Goal: Task Accomplishment & Management: Manage account settings

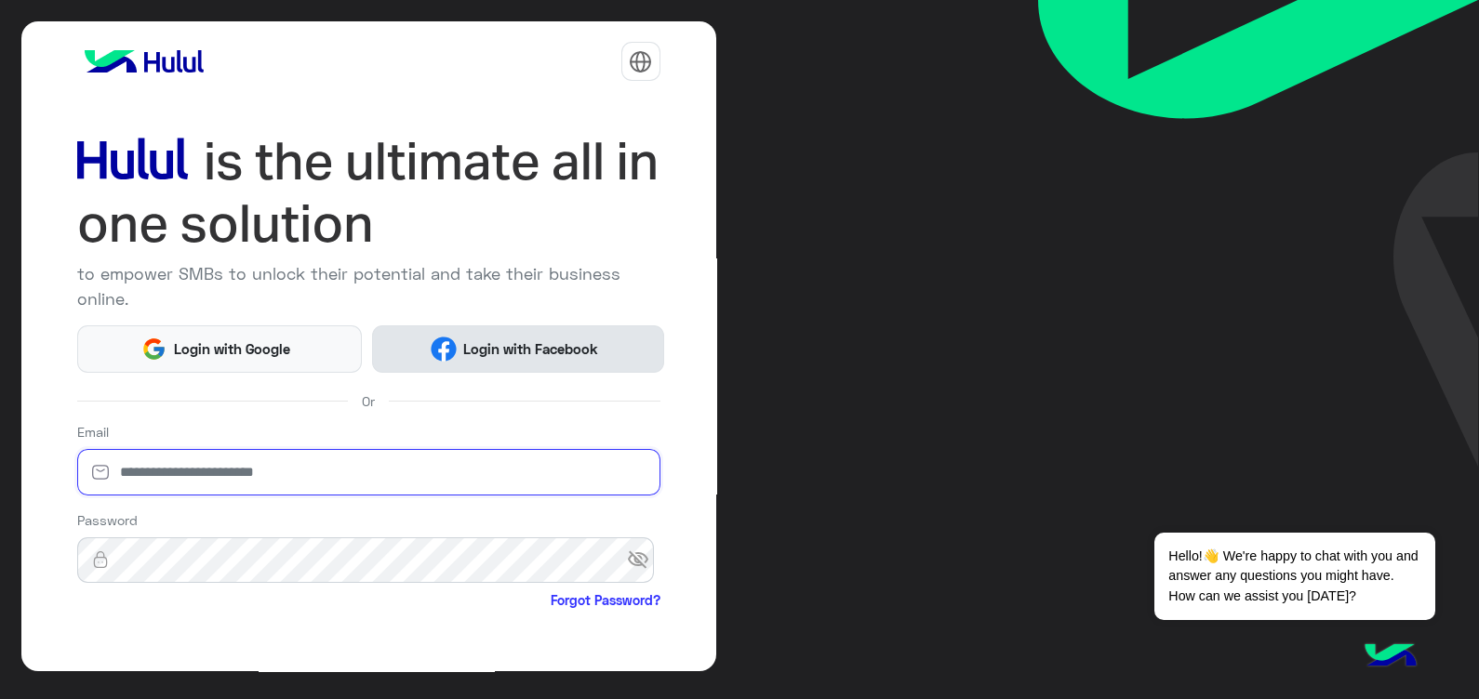
type input "**********"
click at [511, 358] on button "Login with Facebook" at bounding box center [518, 348] width 292 height 47
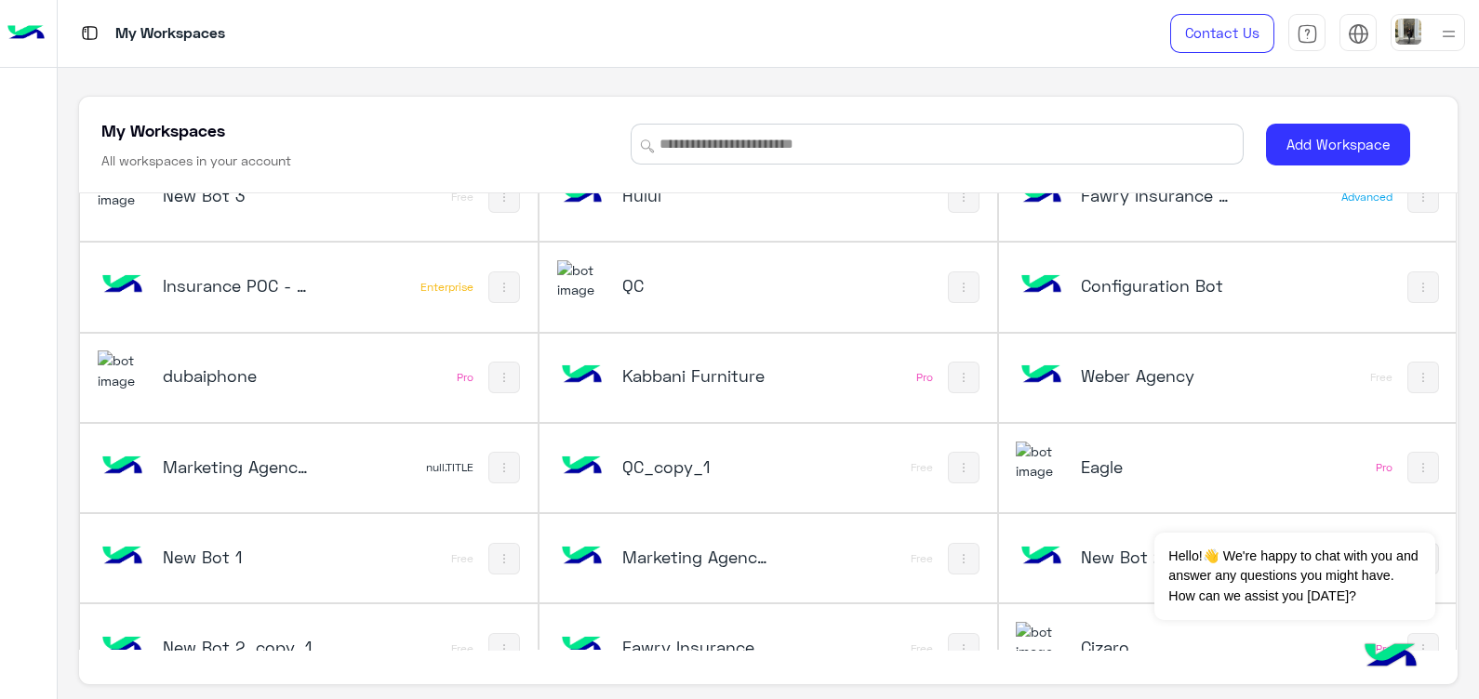
scroll to position [41, 0]
click at [218, 382] on h5 "dubaiphone" at bounding box center [239, 376] width 153 height 22
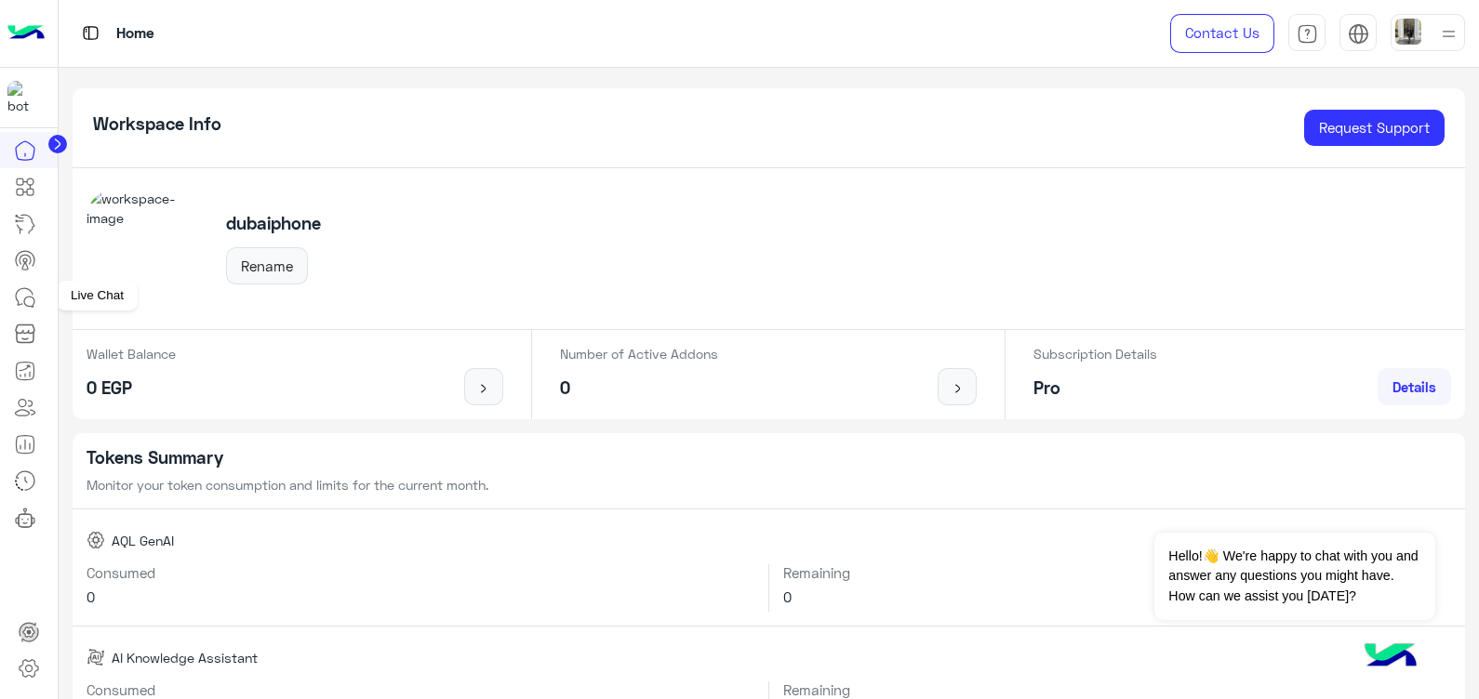
click at [28, 304] on icon at bounding box center [25, 297] width 22 height 22
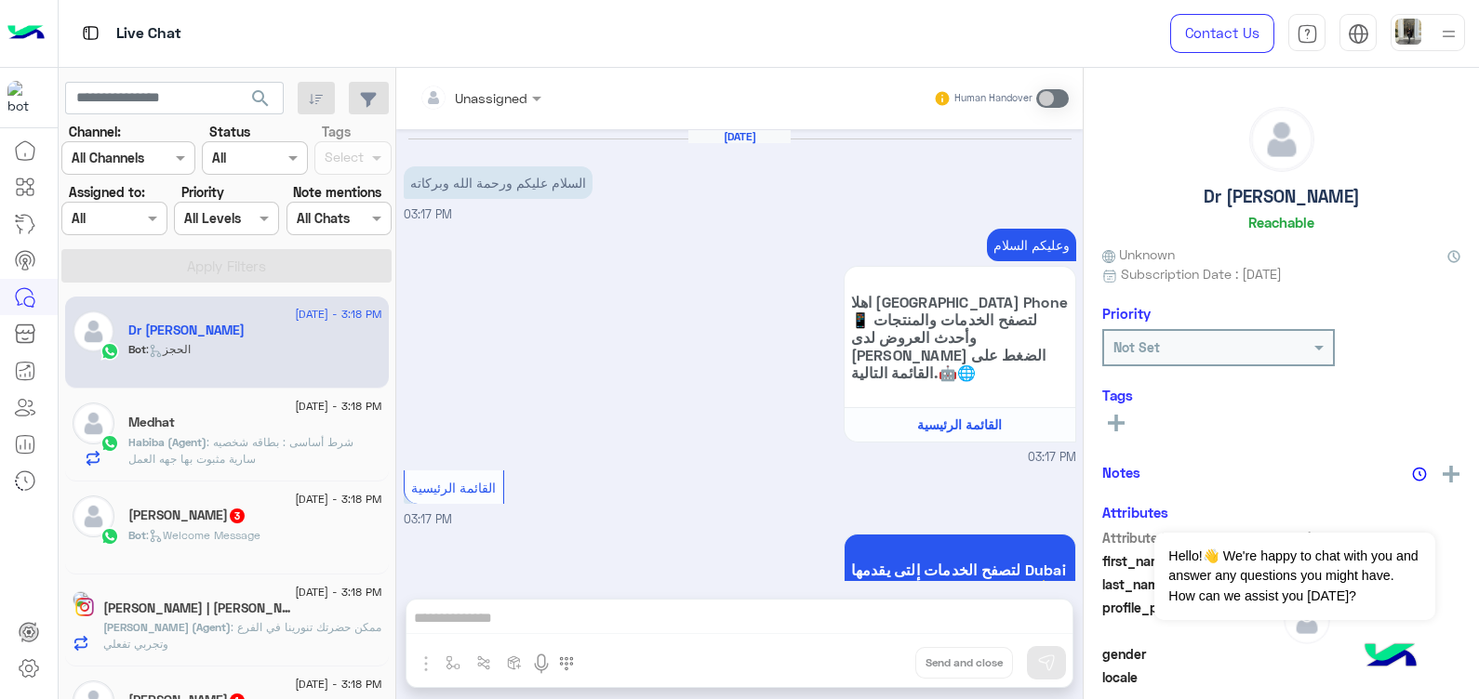
scroll to position [511, 0]
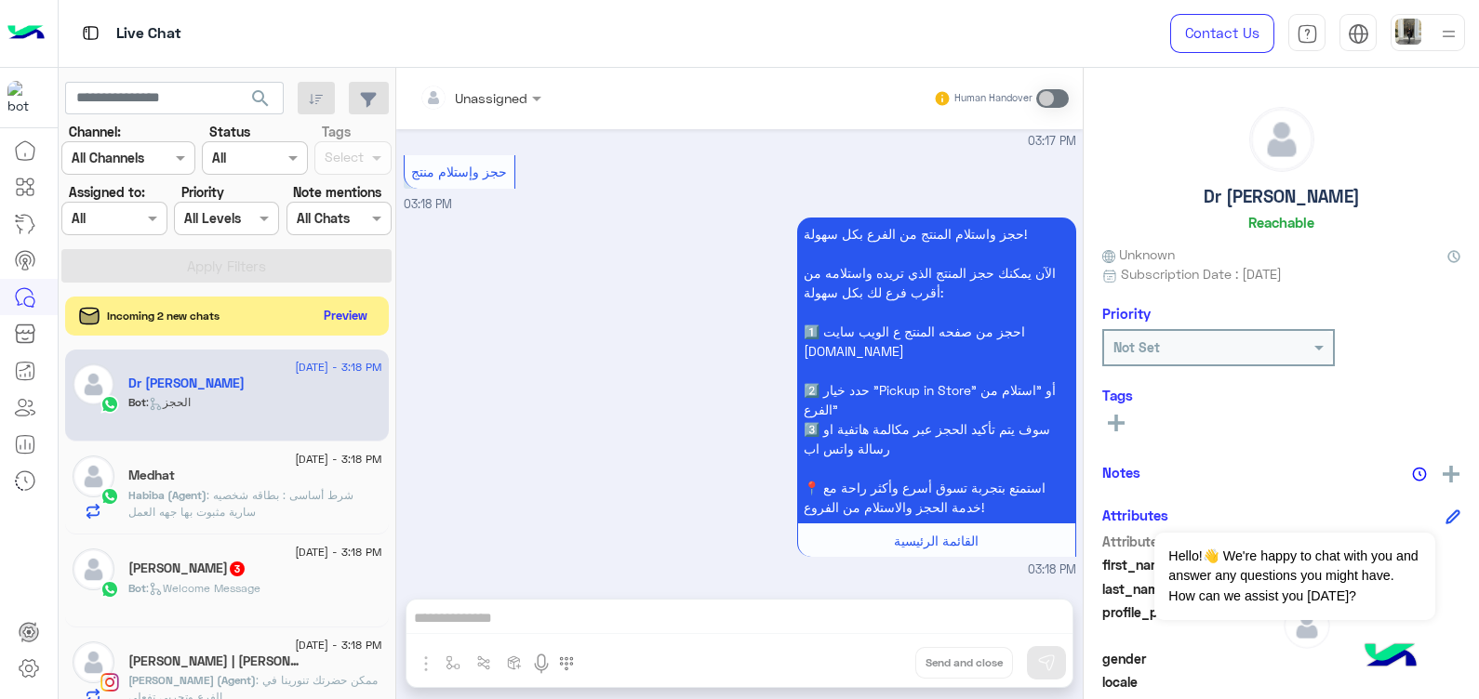
click at [341, 317] on button "Preview" at bounding box center [346, 315] width 58 height 25
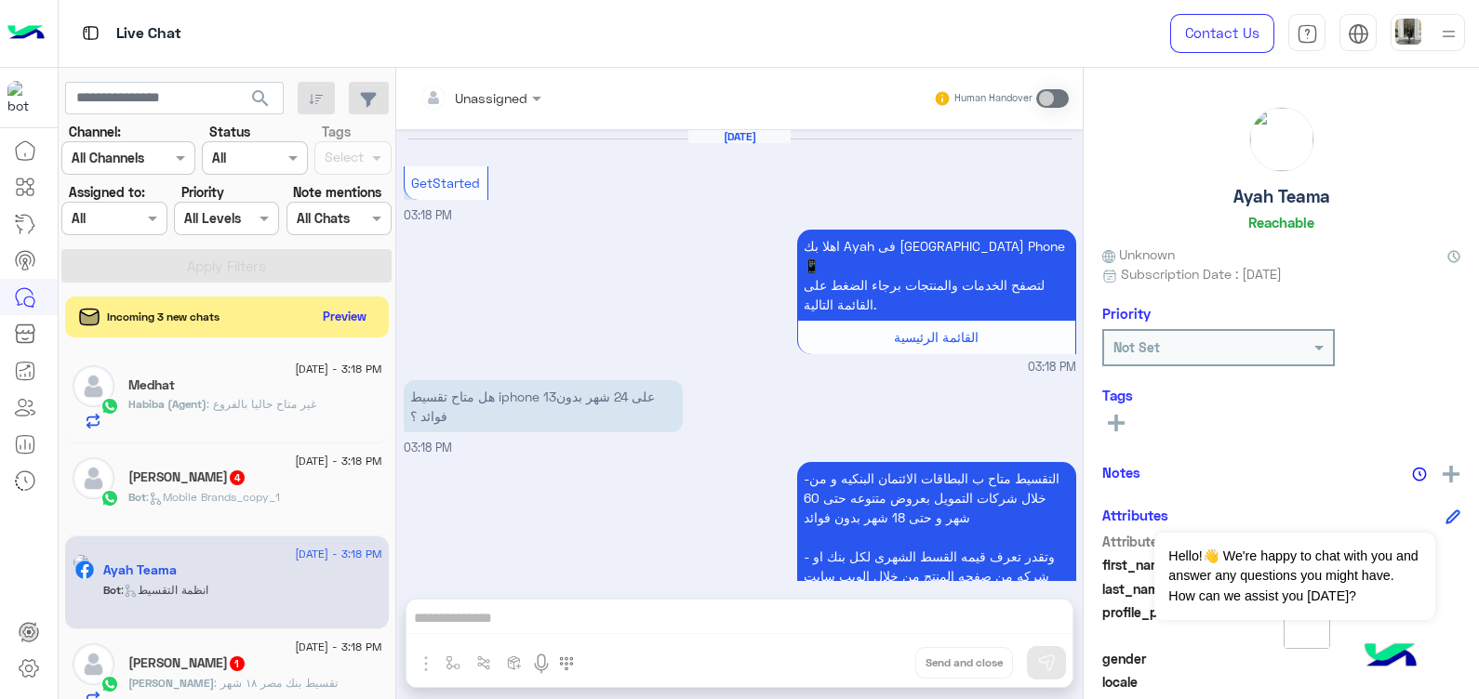
scroll to position [164, 0]
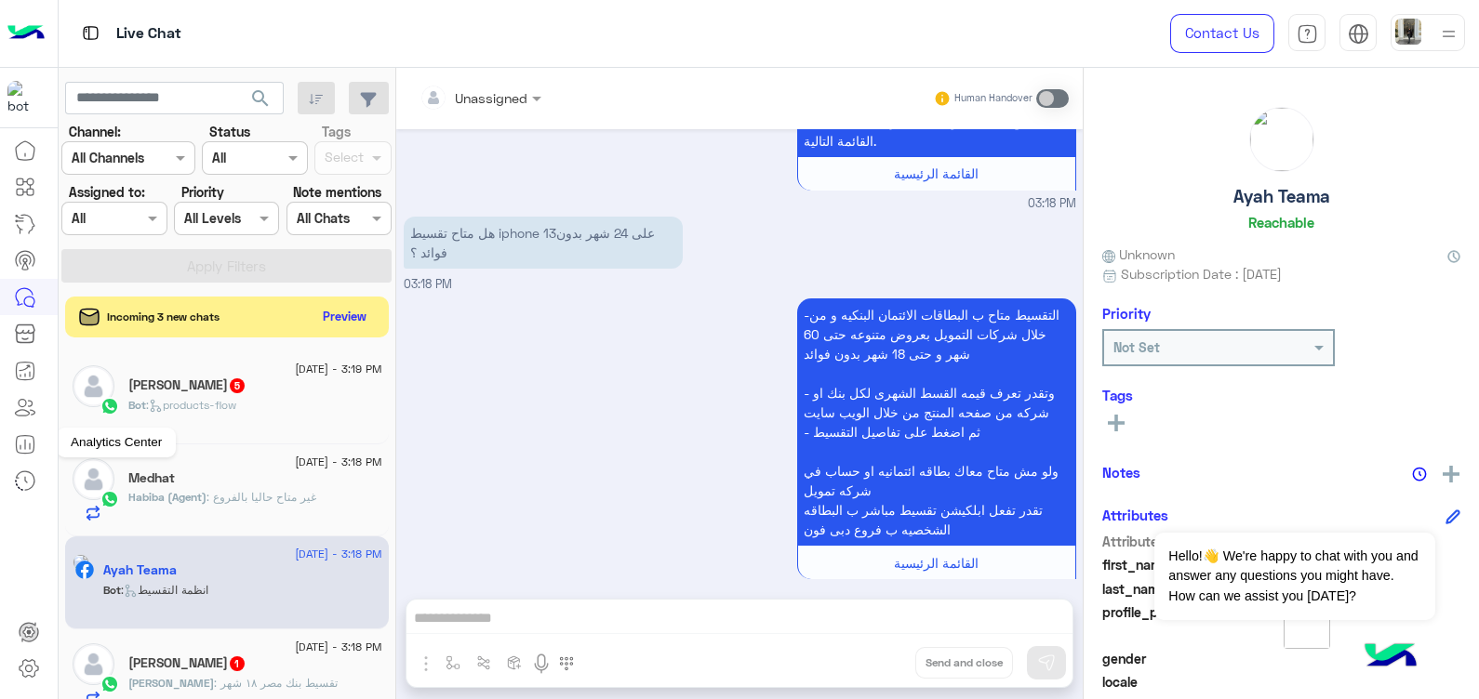
click at [19, 446] on icon at bounding box center [25, 444] width 22 height 22
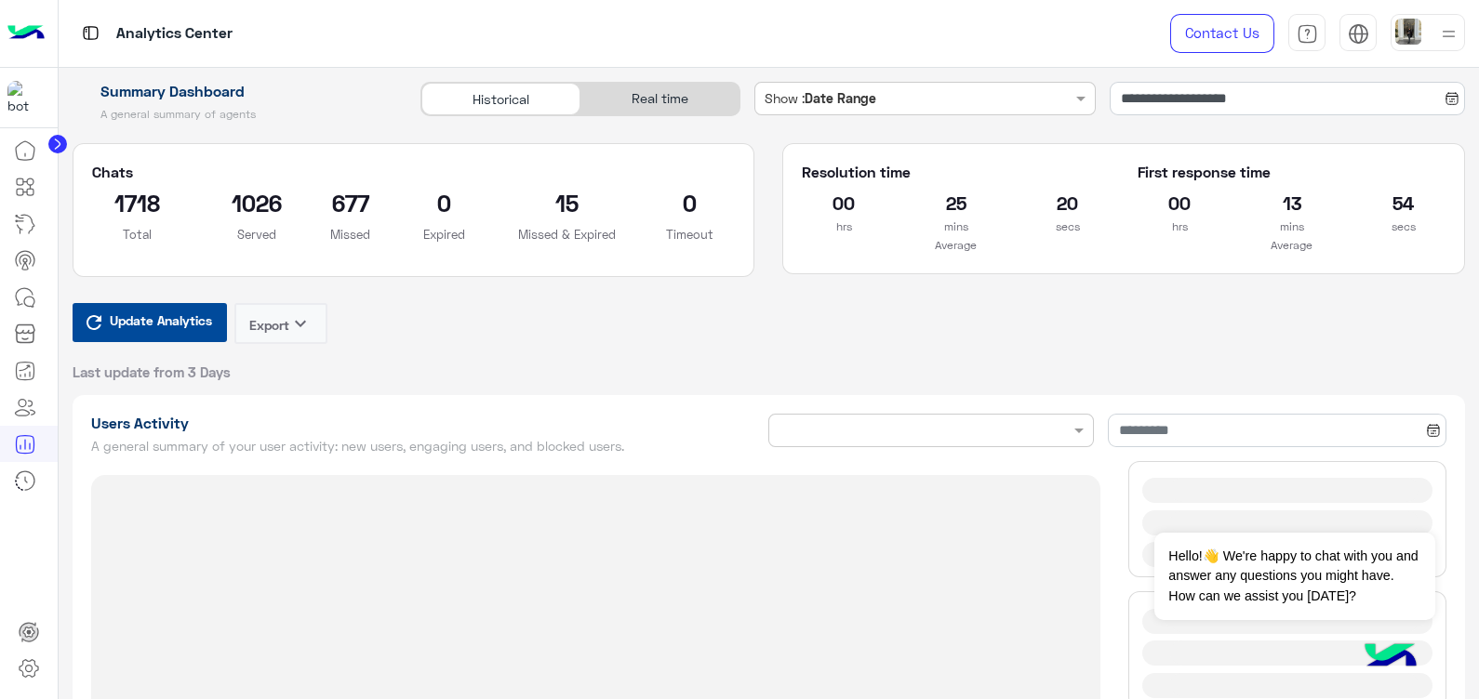
type input "**********"
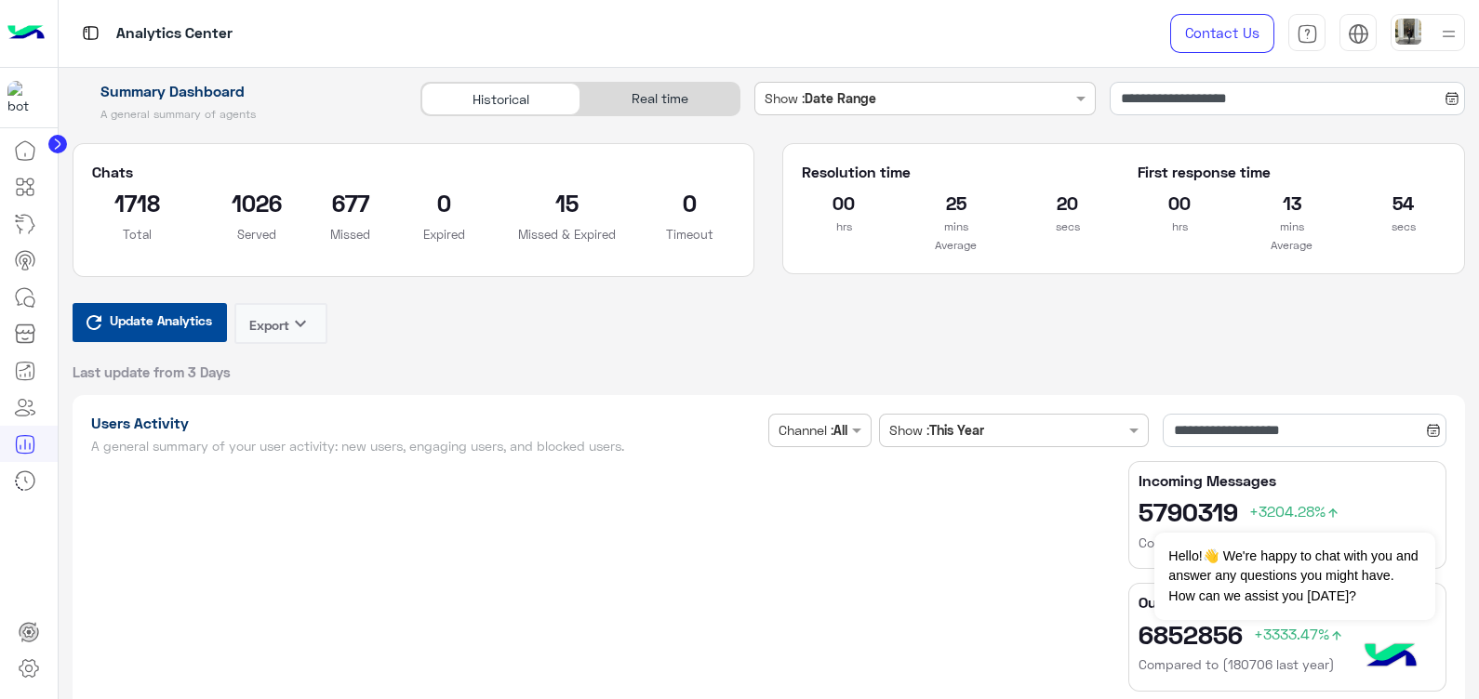
type input "**********"
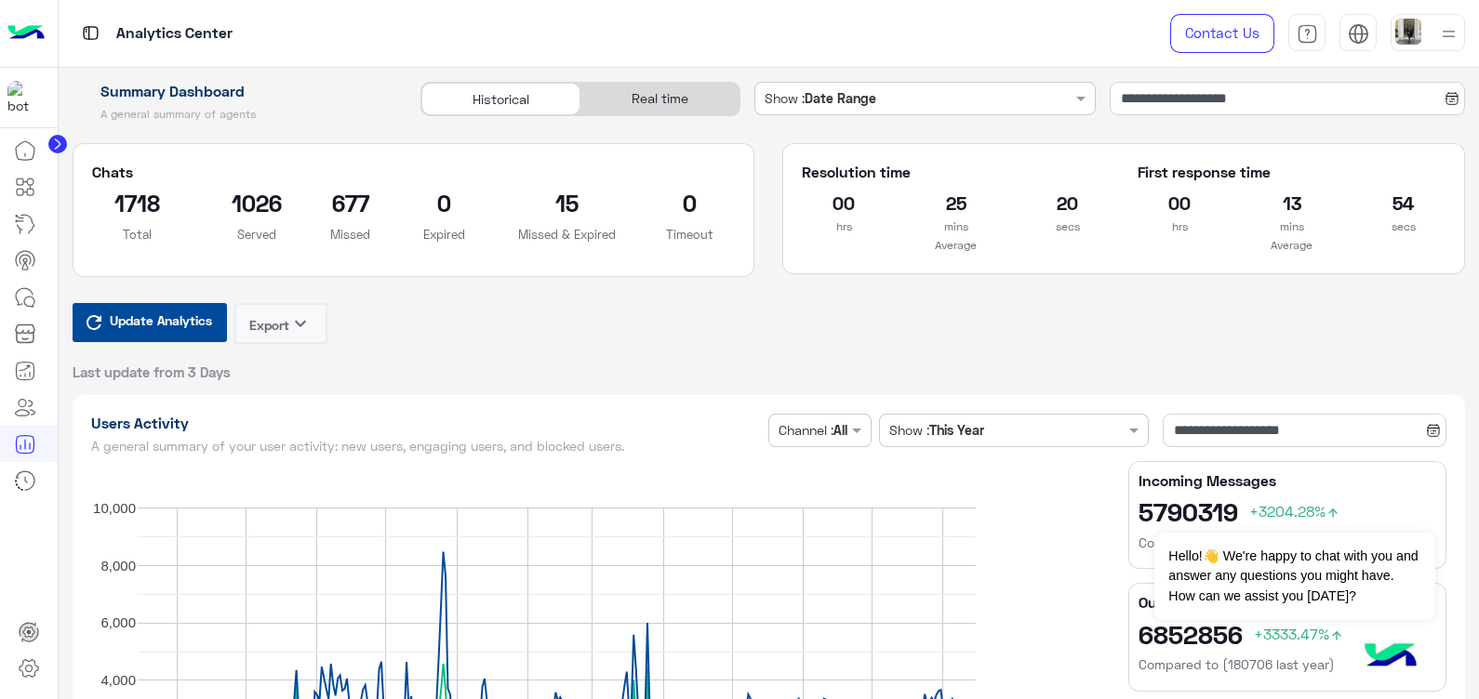
type input "**********"
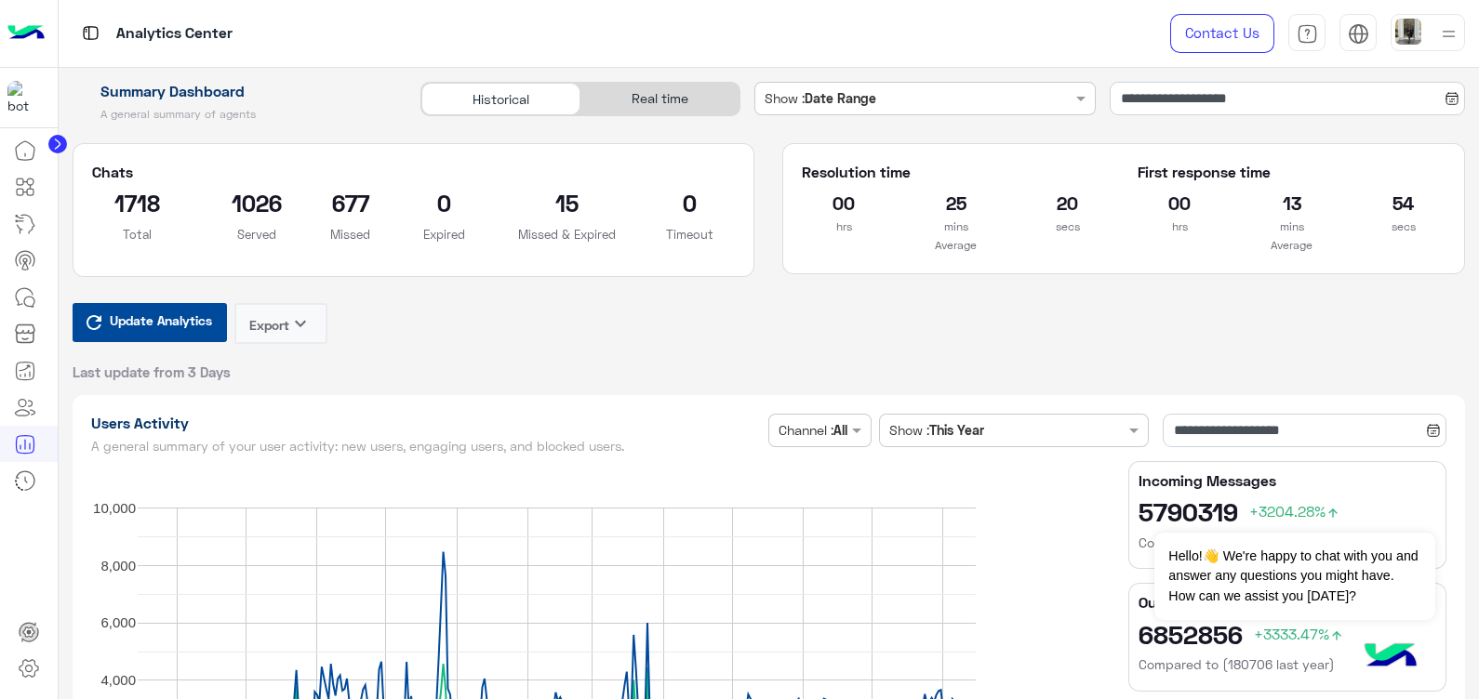
type input "**********"
click at [28, 673] on icon at bounding box center [29, 669] width 22 height 22
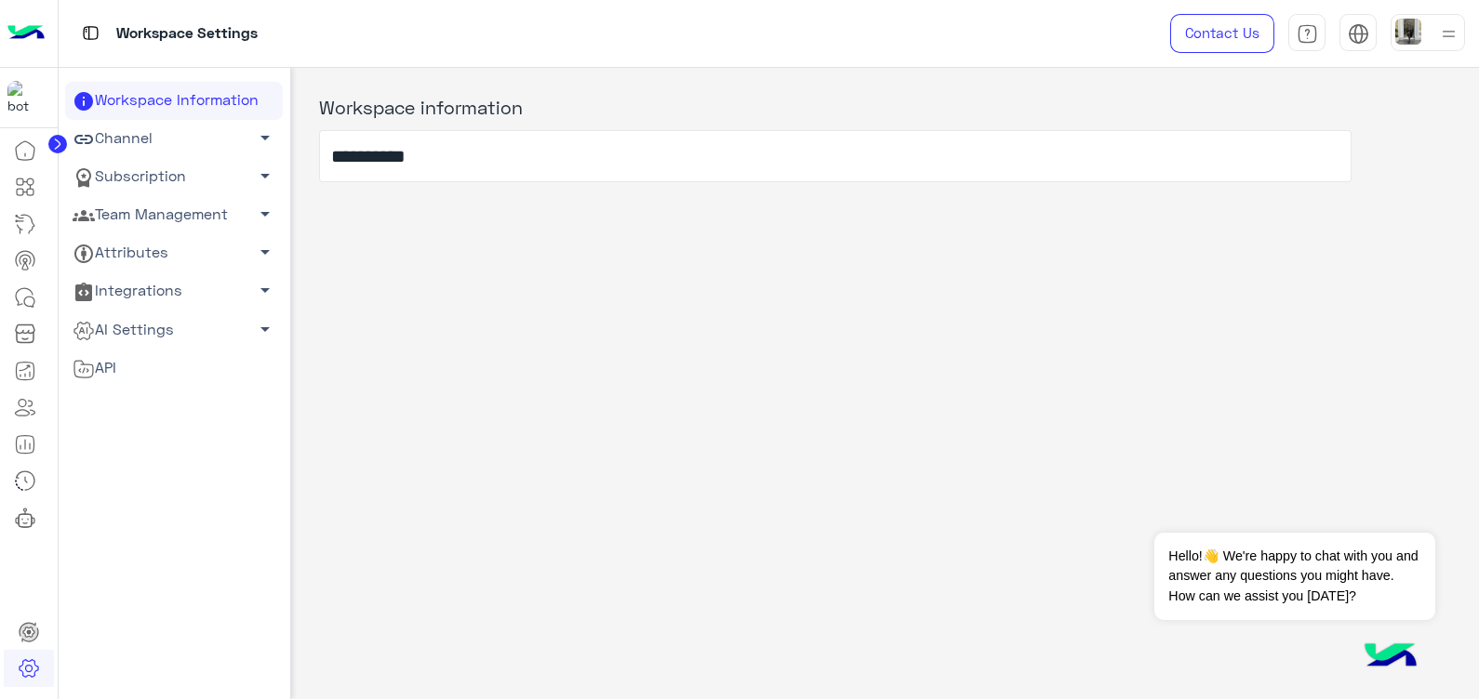
click at [260, 138] on span "arrow_drop_down" at bounding box center [265, 137] width 22 height 22
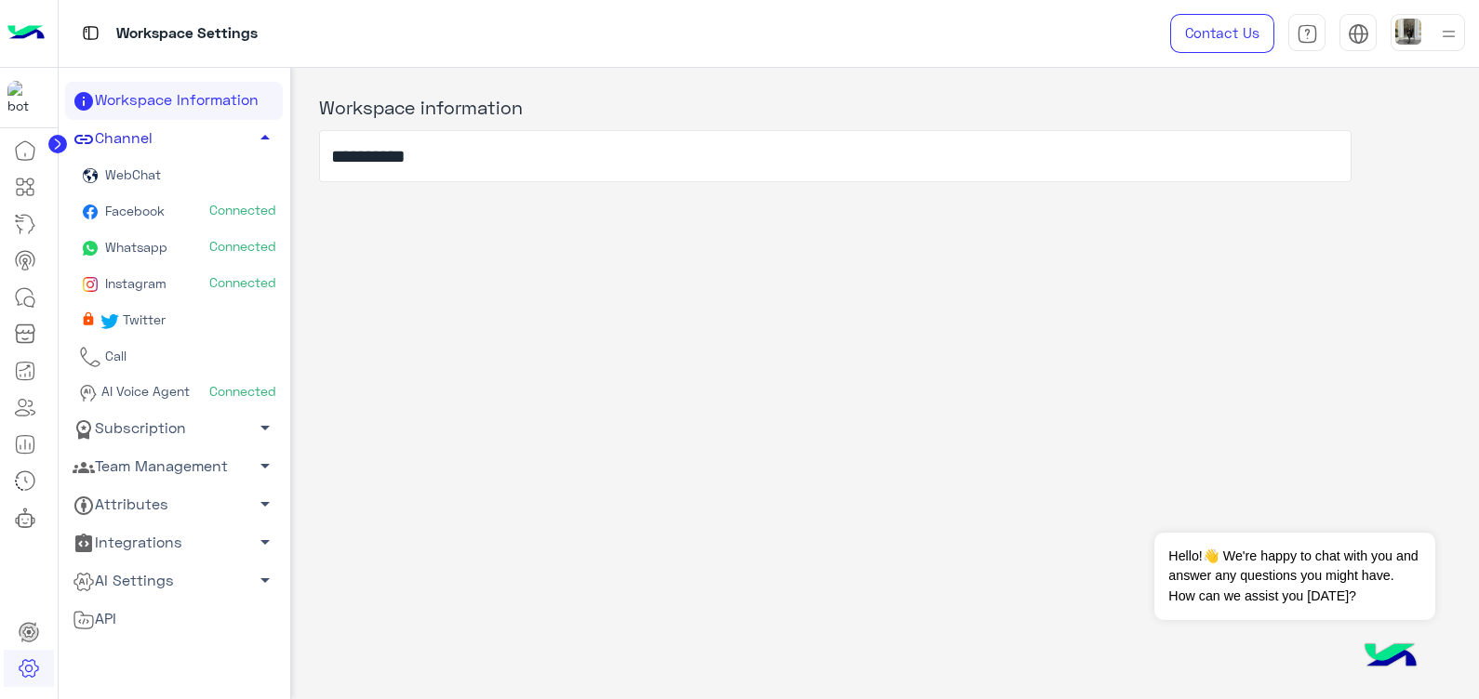
click at [30, 33] on img at bounding box center [25, 33] width 37 height 39
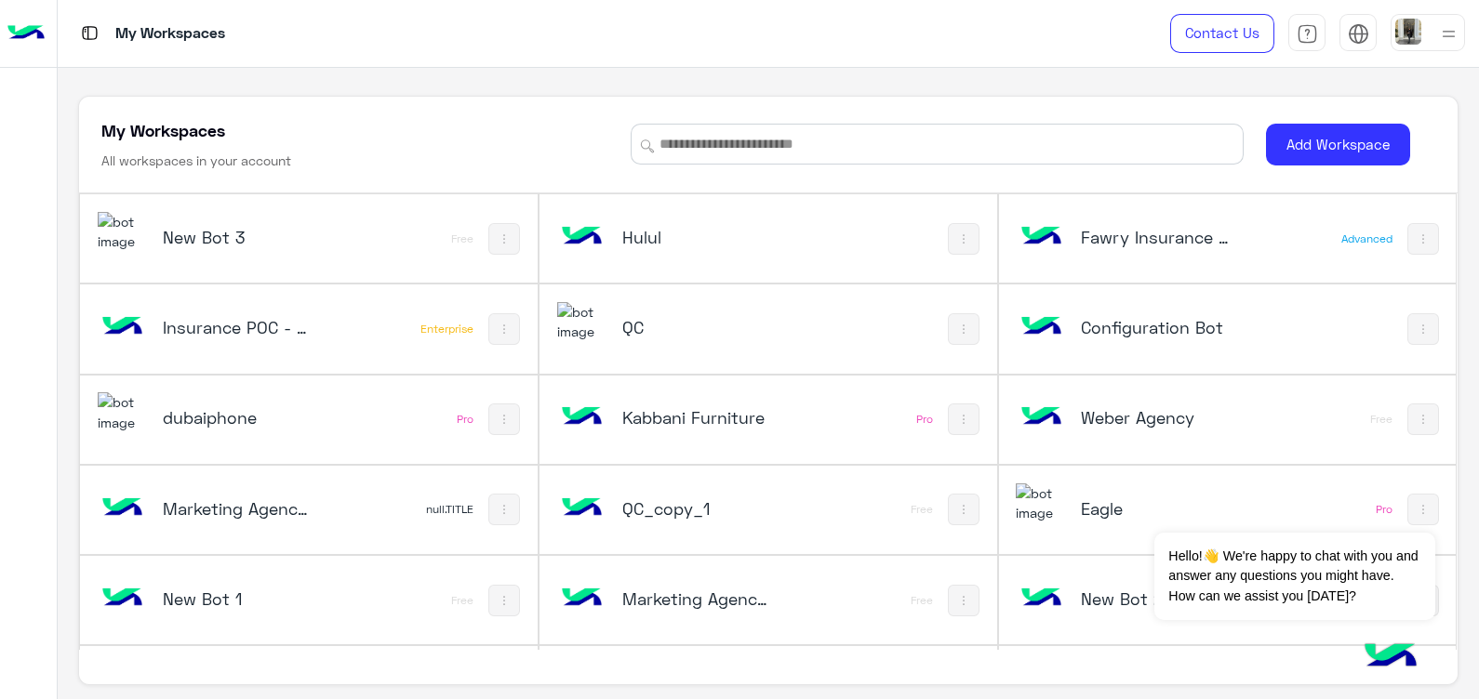
click at [702, 345] on div "QC" at bounding box center [684, 329] width 254 height 54
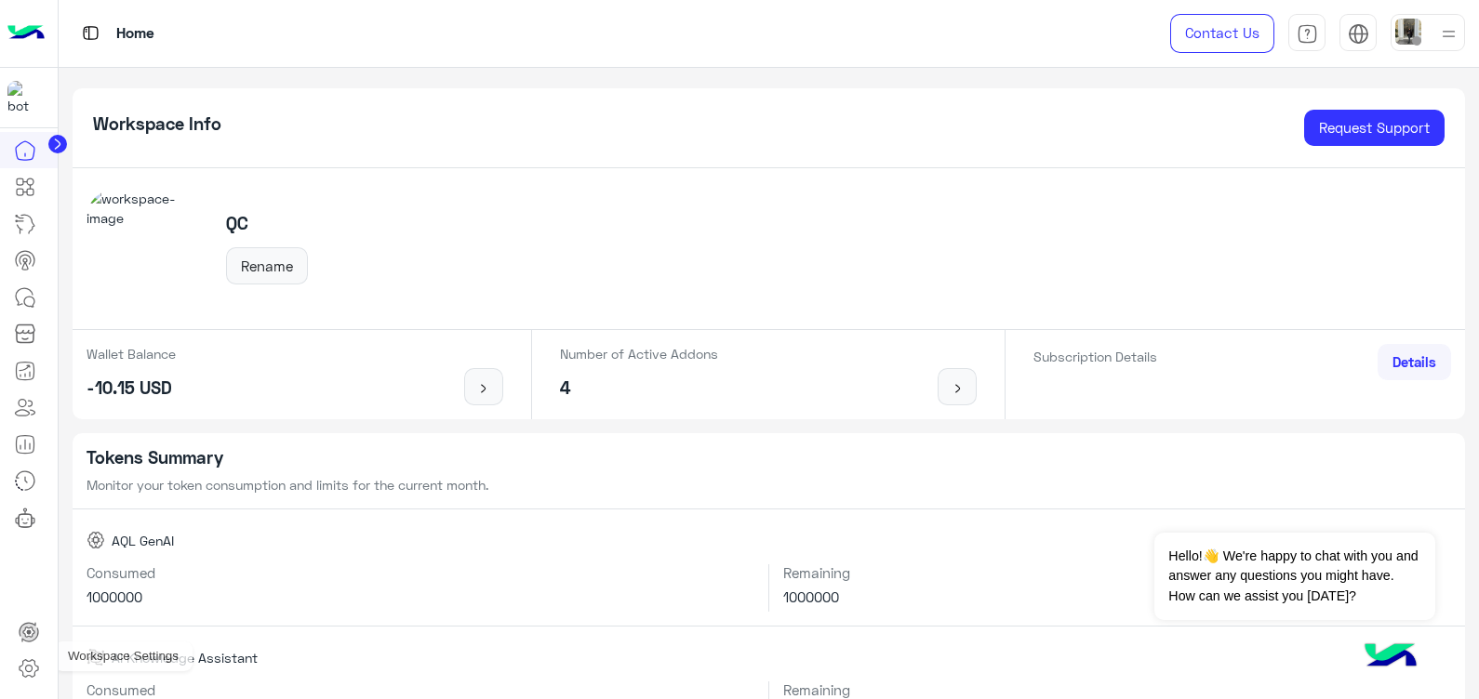
click at [33, 660] on icon at bounding box center [29, 669] width 19 height 18
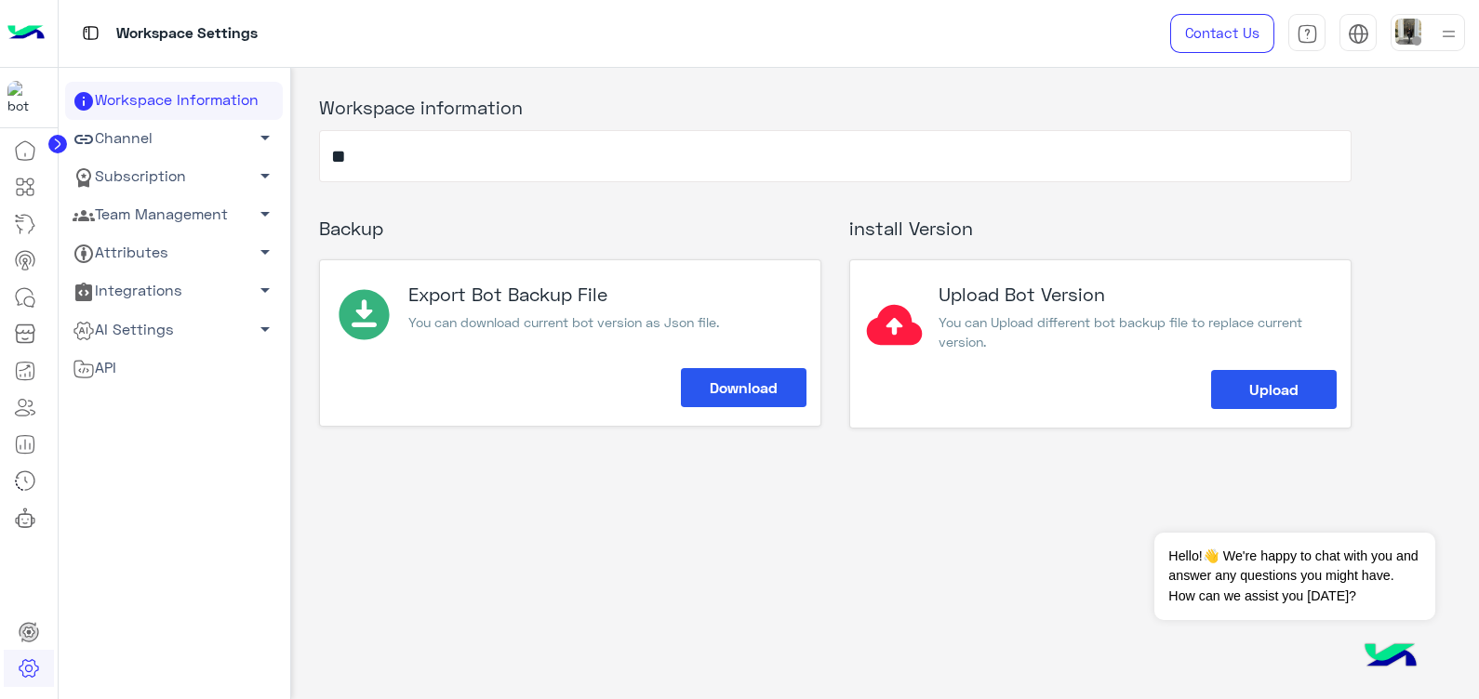
click at [256, 213] on span "arrow_drop_down" at bounding box center [265, 214] width 22 height 22
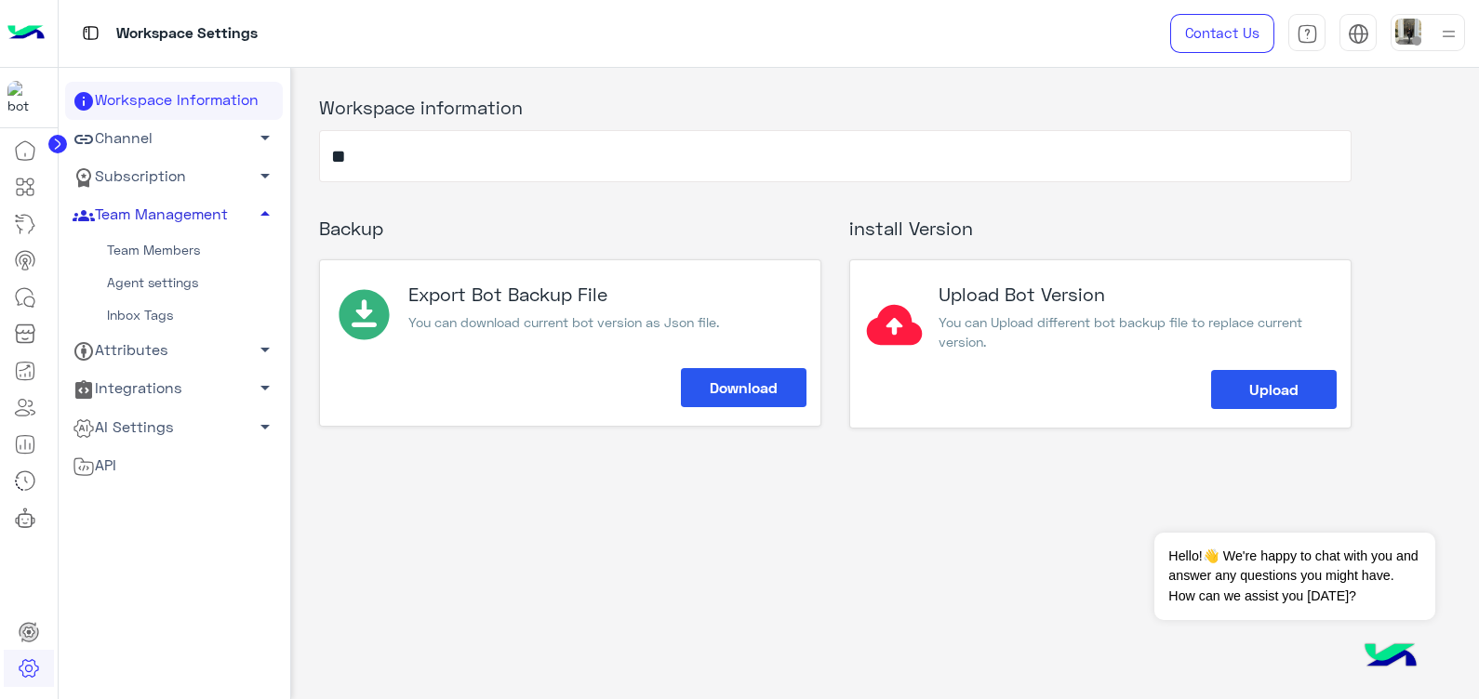
click at [193, 279] on link "Agent settings" at bounding box center [174, 283] width 218 height 33
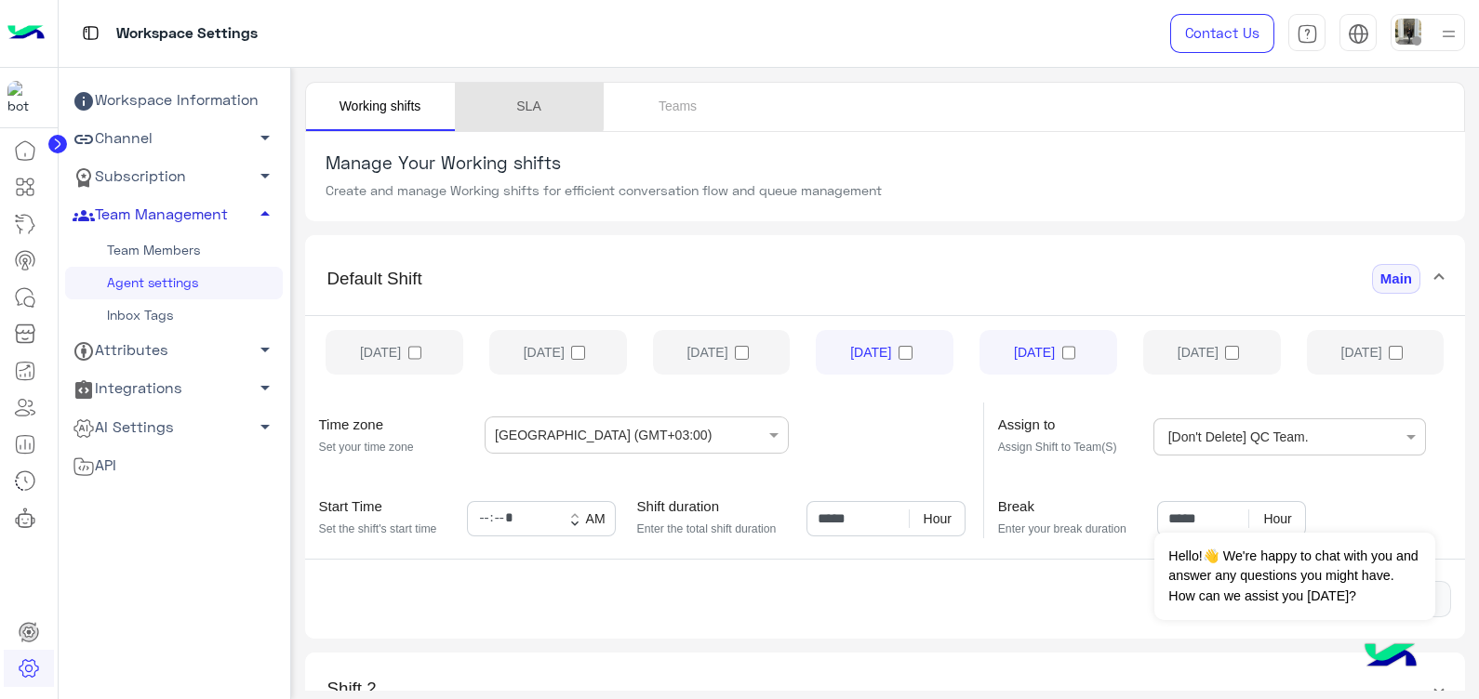
click at [516, 98] on link "SLA" at bounding box center [529, 107] width 149 height 48
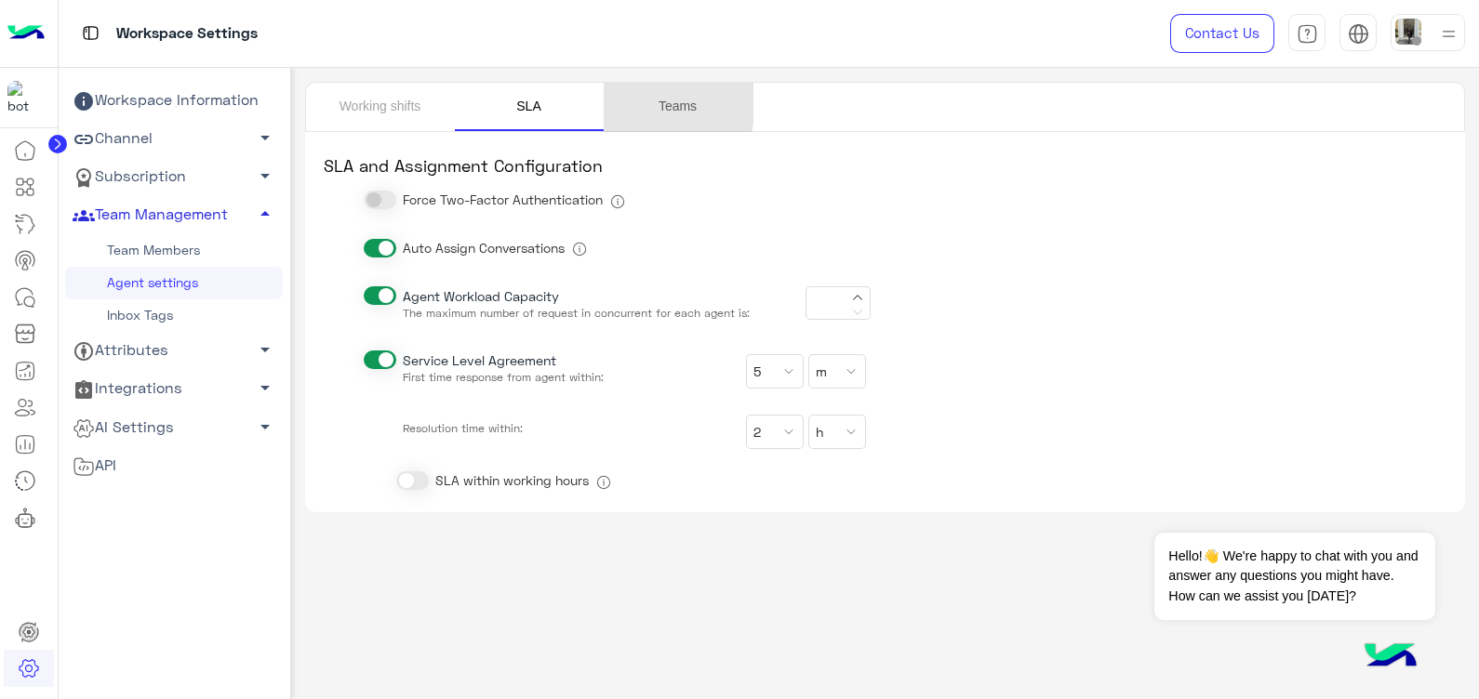
click at [648, 100] on link "Teams" at bounding box center [678, 107] width 149 height 48
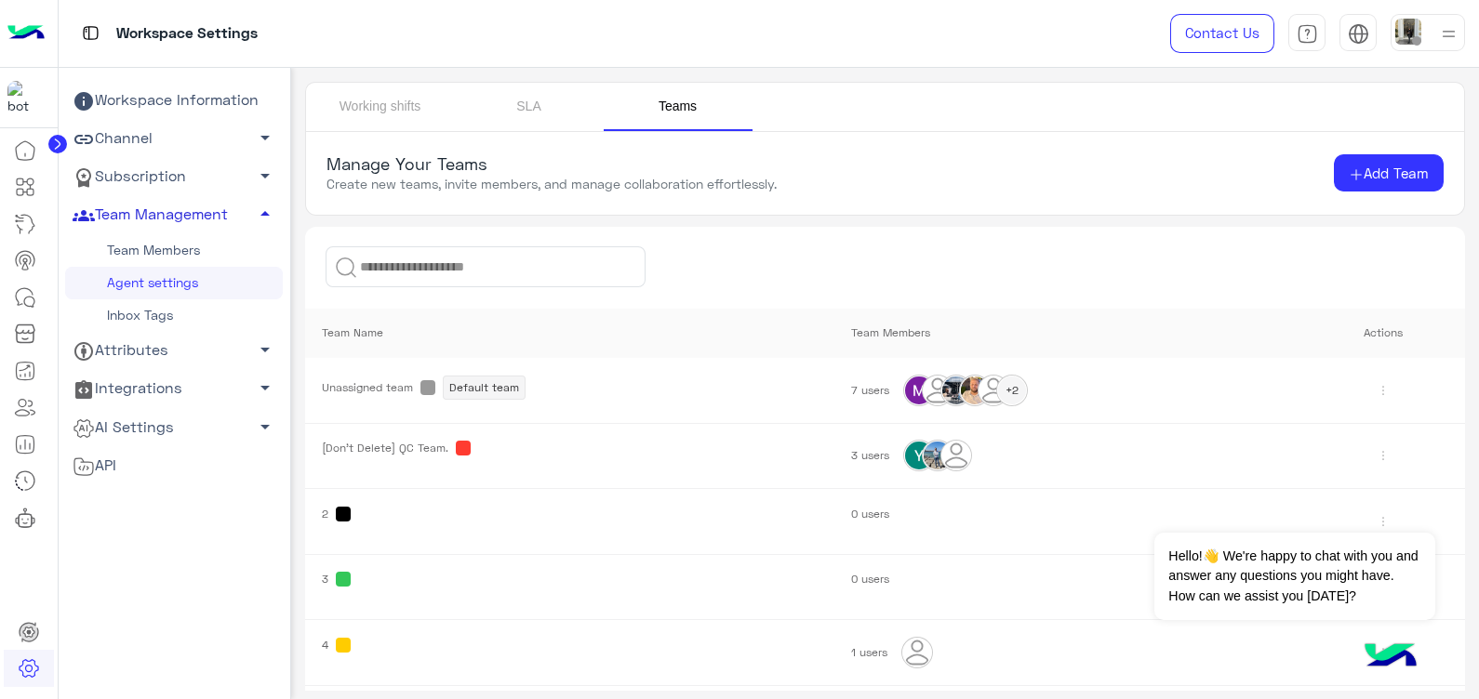
click at [200, 242] on link "Team Members" at bounding box center [174, 250] width 218 height 33
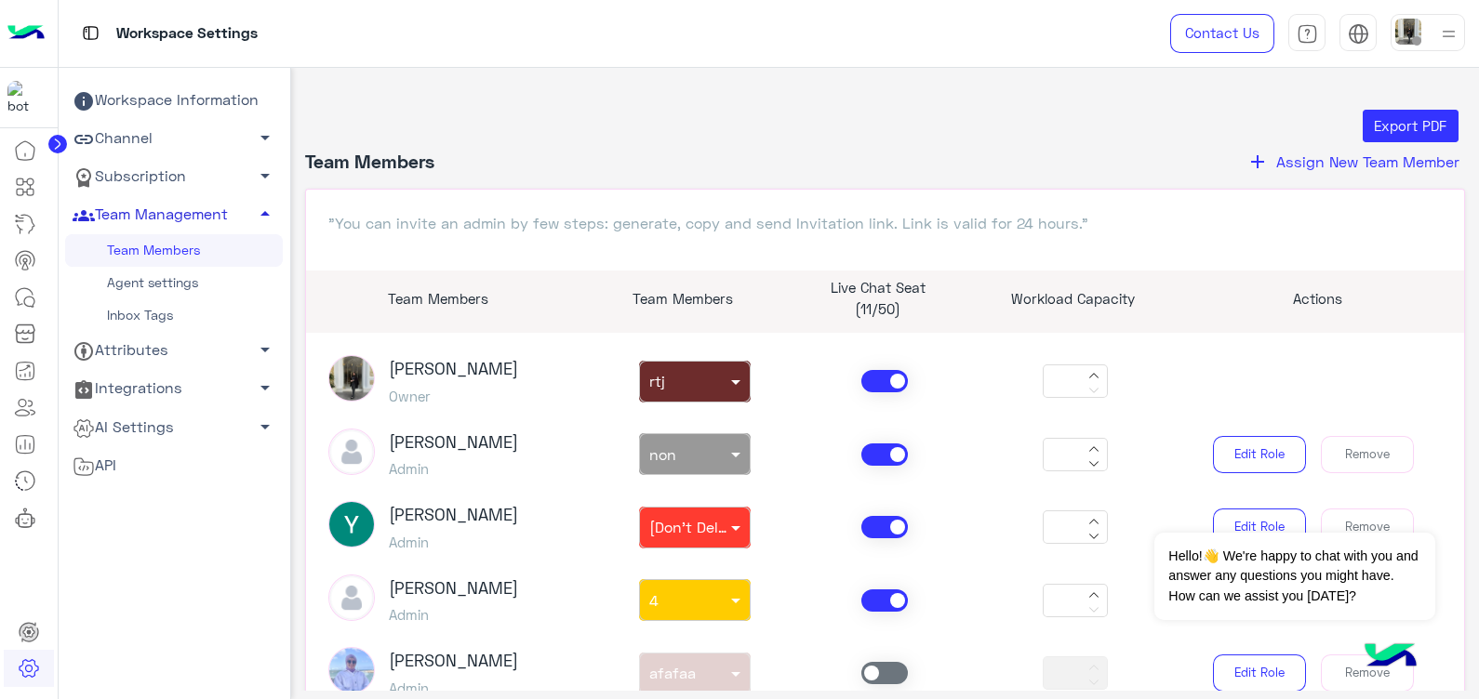
click at [186, 303] on link "Inbox Tags" at bounding box center [174, 315] width 218 height 33
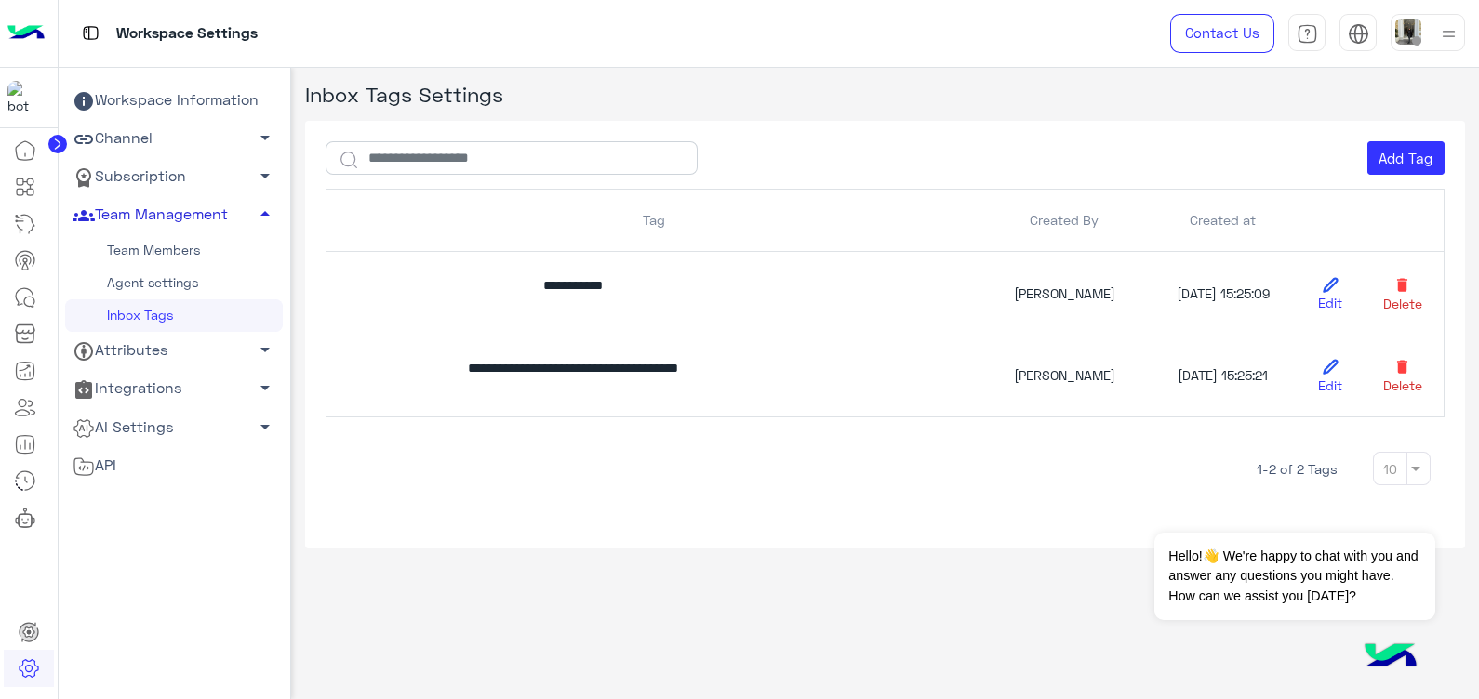
click at [260, 418] on span "arrow_drop_down" at bounding box center [265, 427] width 22 height 22
click at [260, 418] on span "arrow_drop_up" at bounding box center [265, 427] width 22 height 22
click at [259, 421] on span "arrow_drop_down" at bounding box center [265, 427] width 22 height 22
click at [193, 464] on link "Conversational AI Models" at bounding box center [174, 462] width 218 height 33
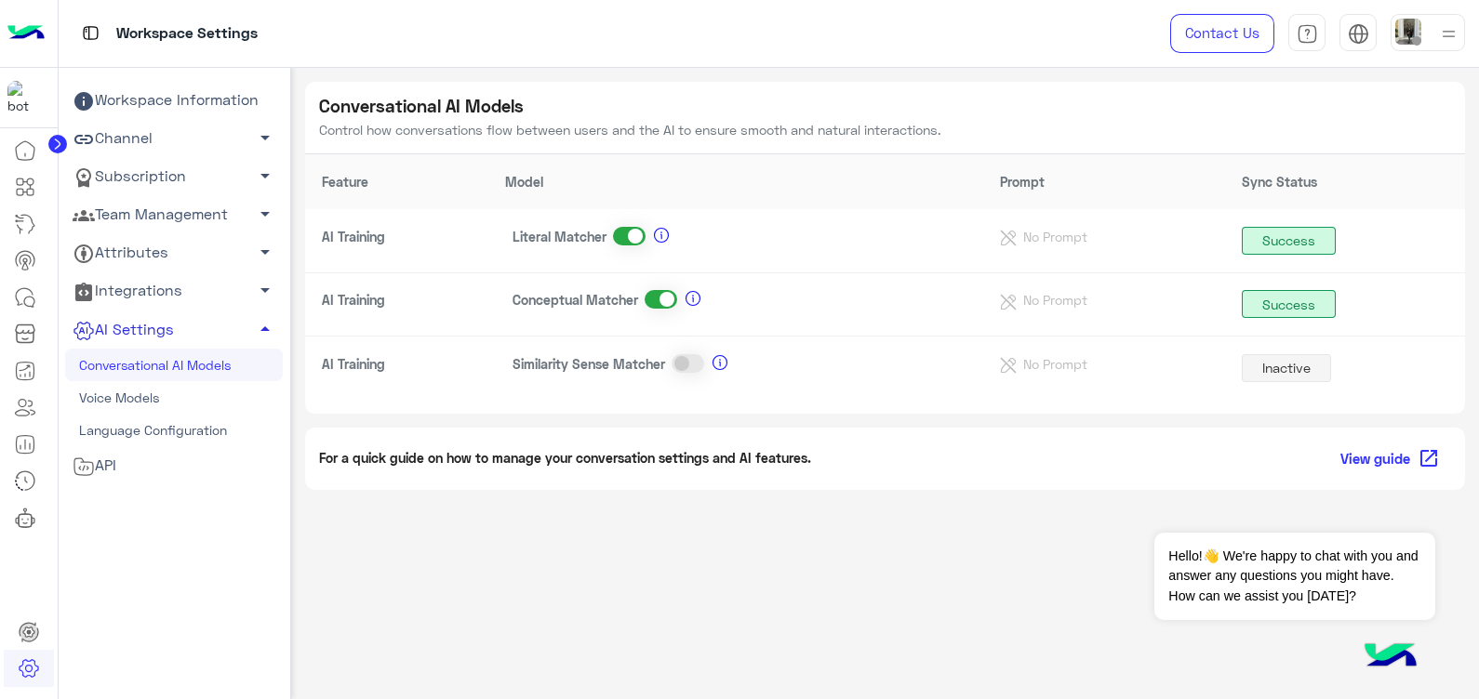
click at [264, 172] on span "arrow_drop_down" at bounding box center [265, 176] width 22 height 22
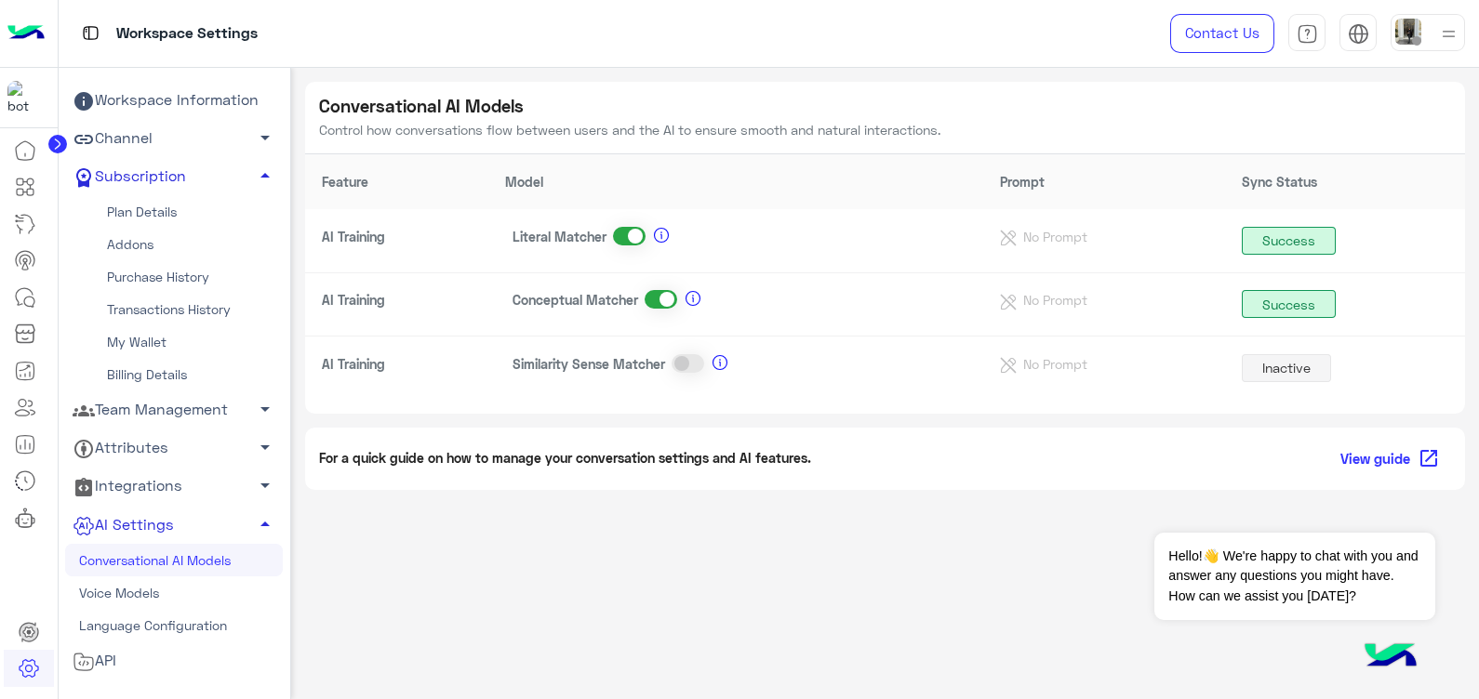
click at [260, 167] on span "arrow_drop_up" at bounding box center [265, 176] width 22 height 22
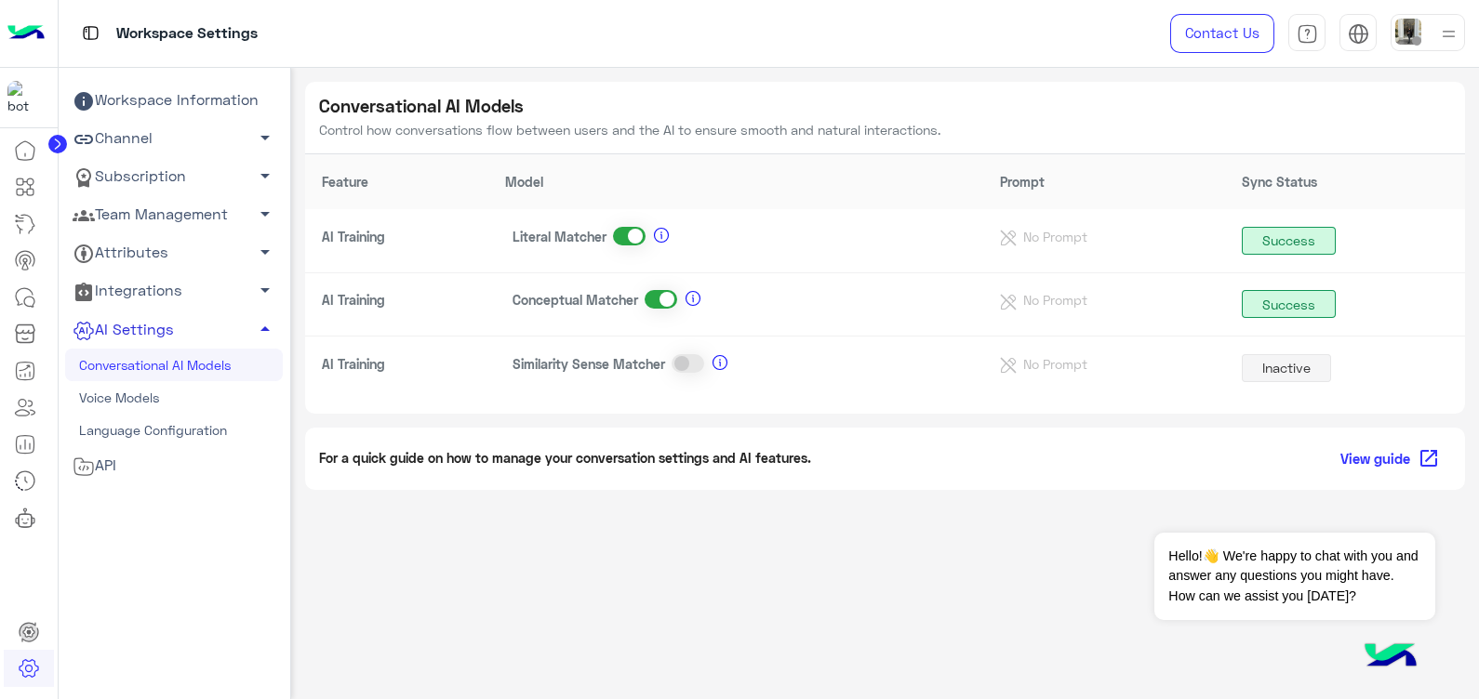
click at [254, 244] on span "arrow_drop_down" at bounding box center [265, 252] width 22 height 22
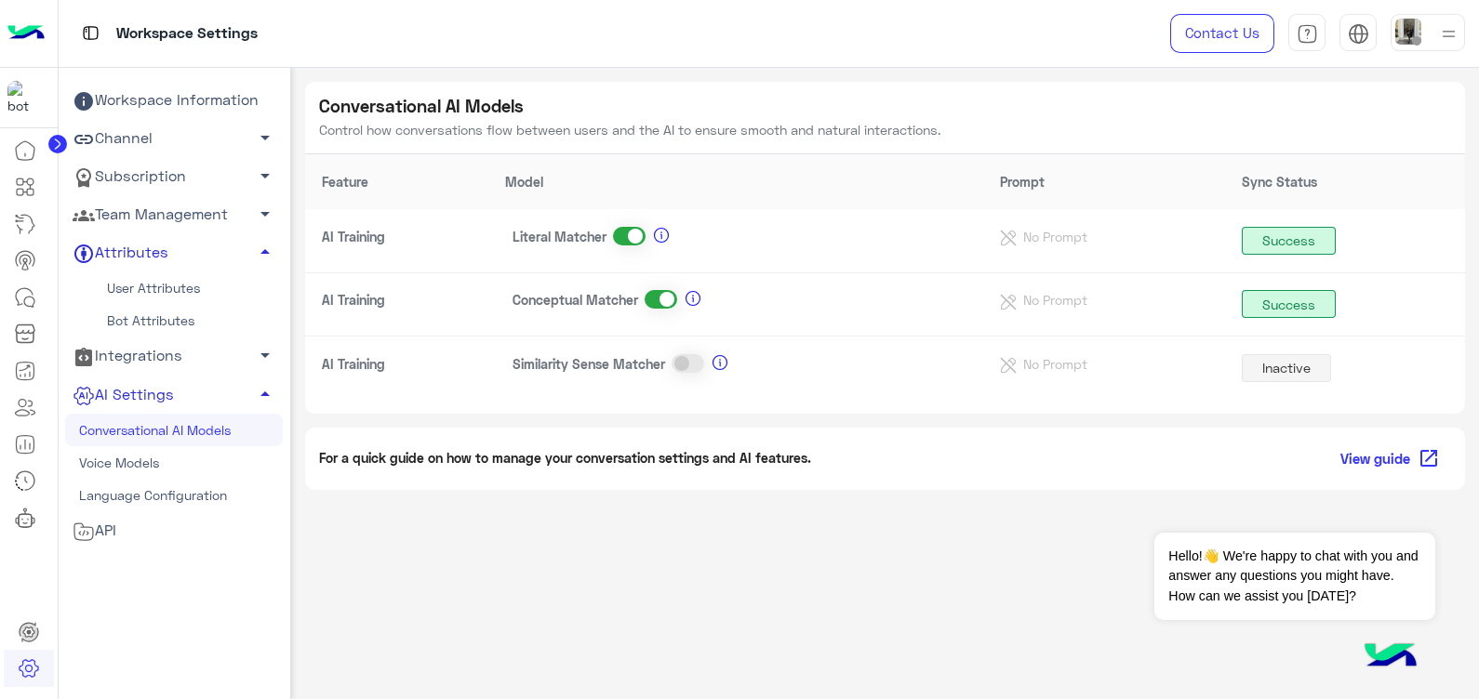
click at [259, 350] on span "arrow_drop_down" at bounding box center [265, 355] width 22 height 22
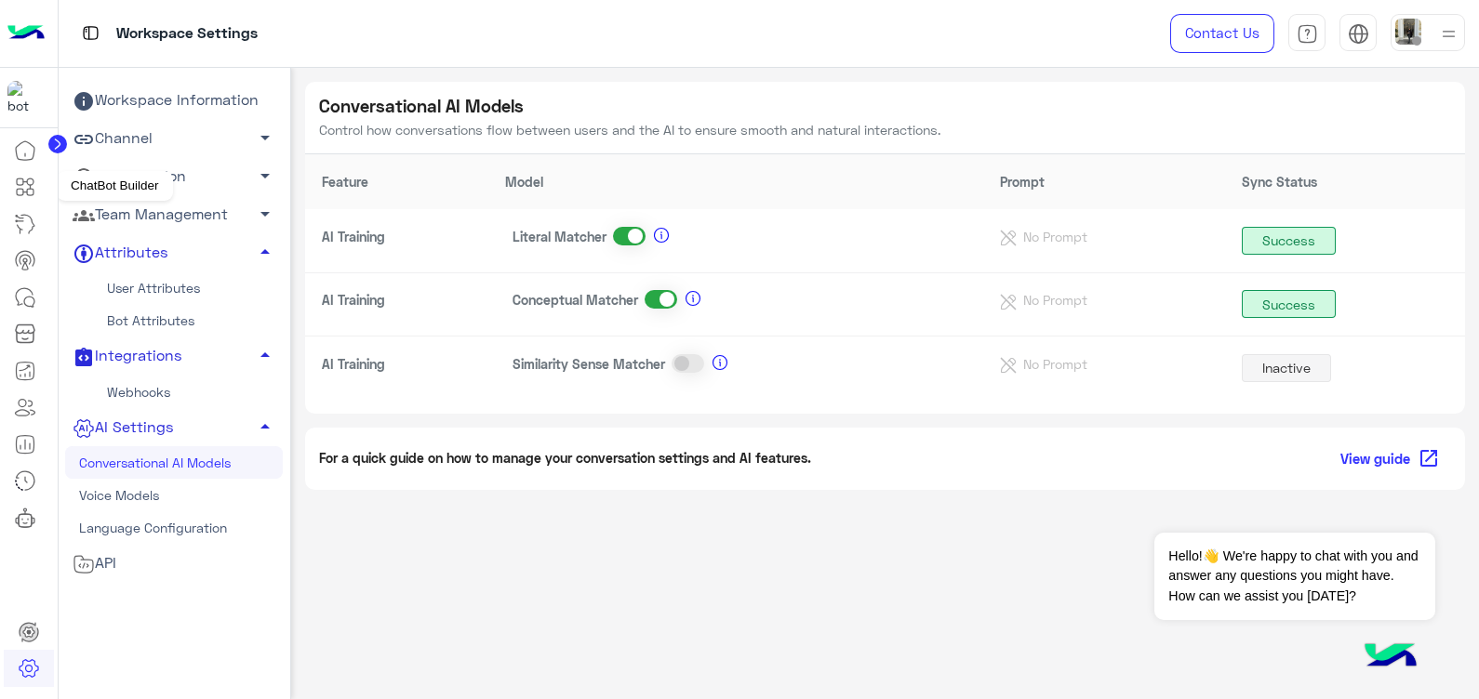
click at [16, 177] on icon at bounding box center [25, 187] width 22 height 22
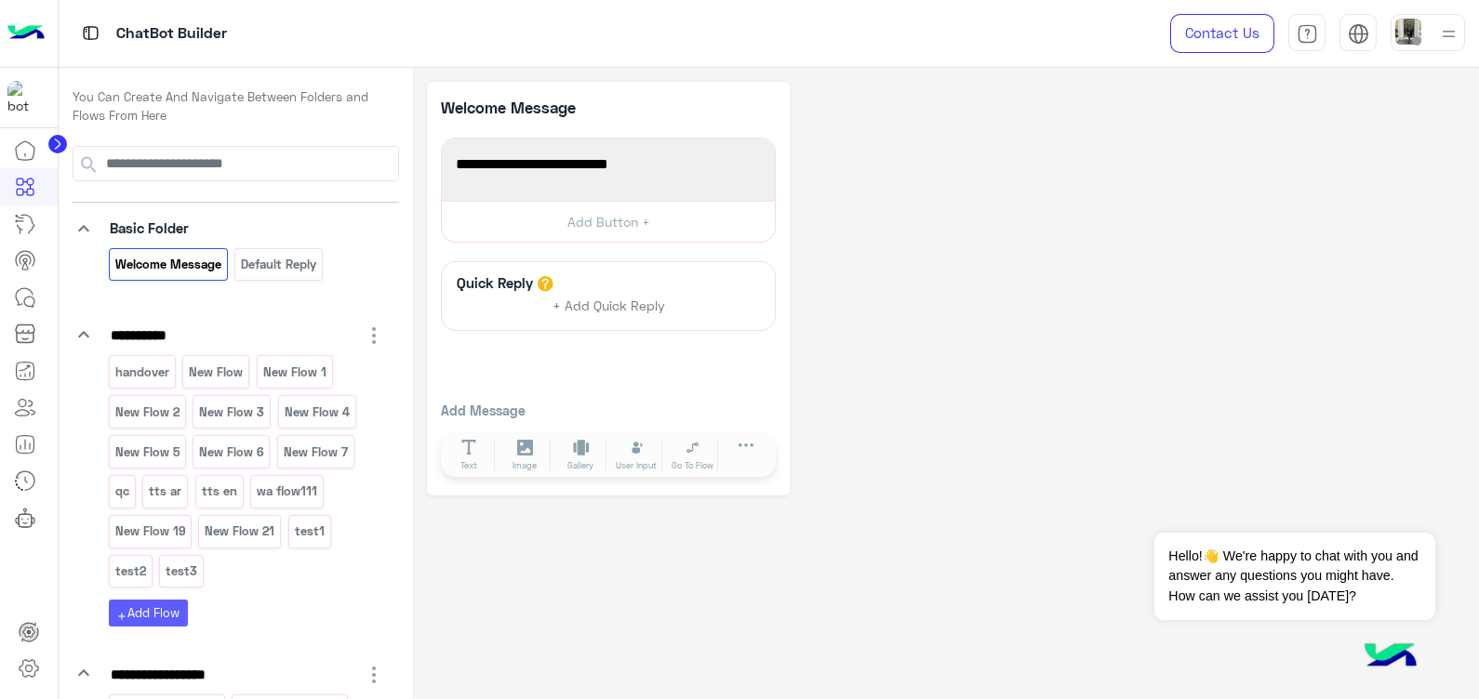
click at [159, 610] on button "add Add Flow" at bounding box center [148, 613] width 79 height 27
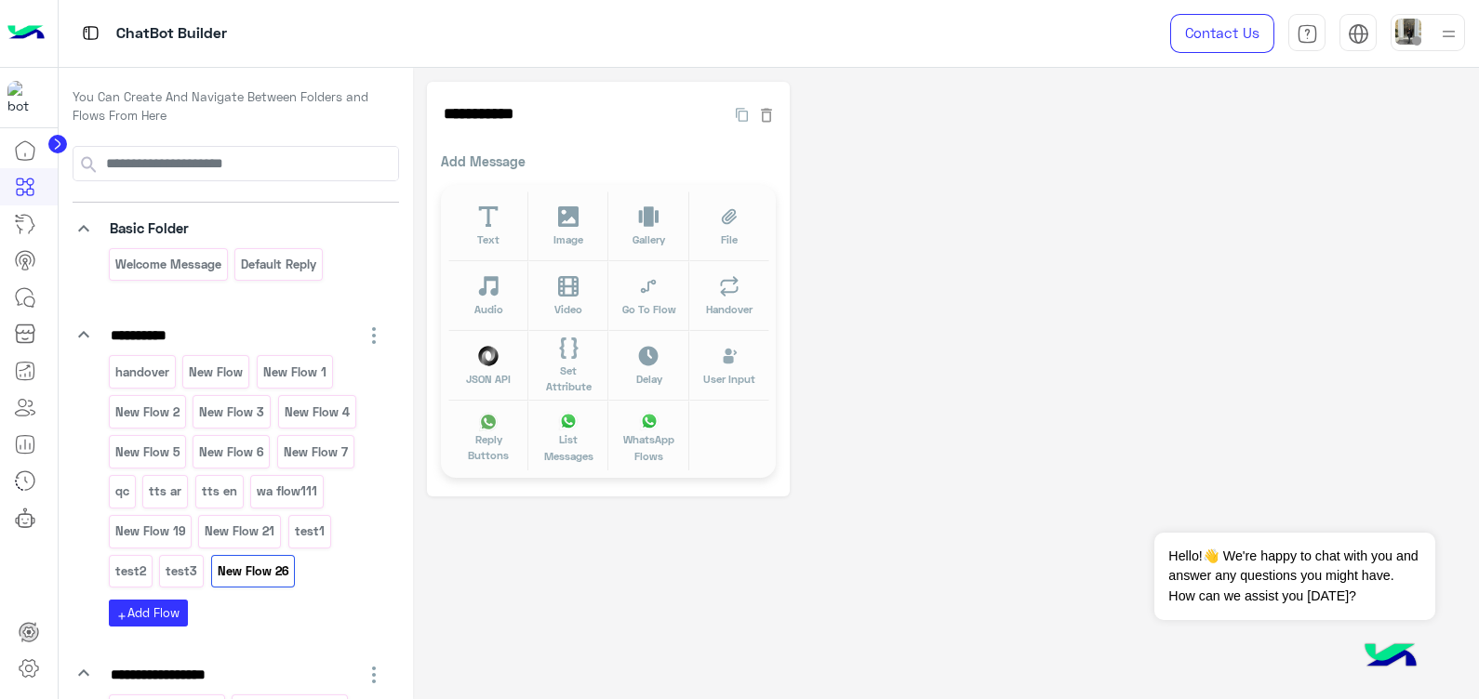
click at [832, 535] on div "**********" at bounding box center [946, 324] width 1066 height 512
click at [19, 678] on icon at bounding box center [29, 669] width 22 height 22
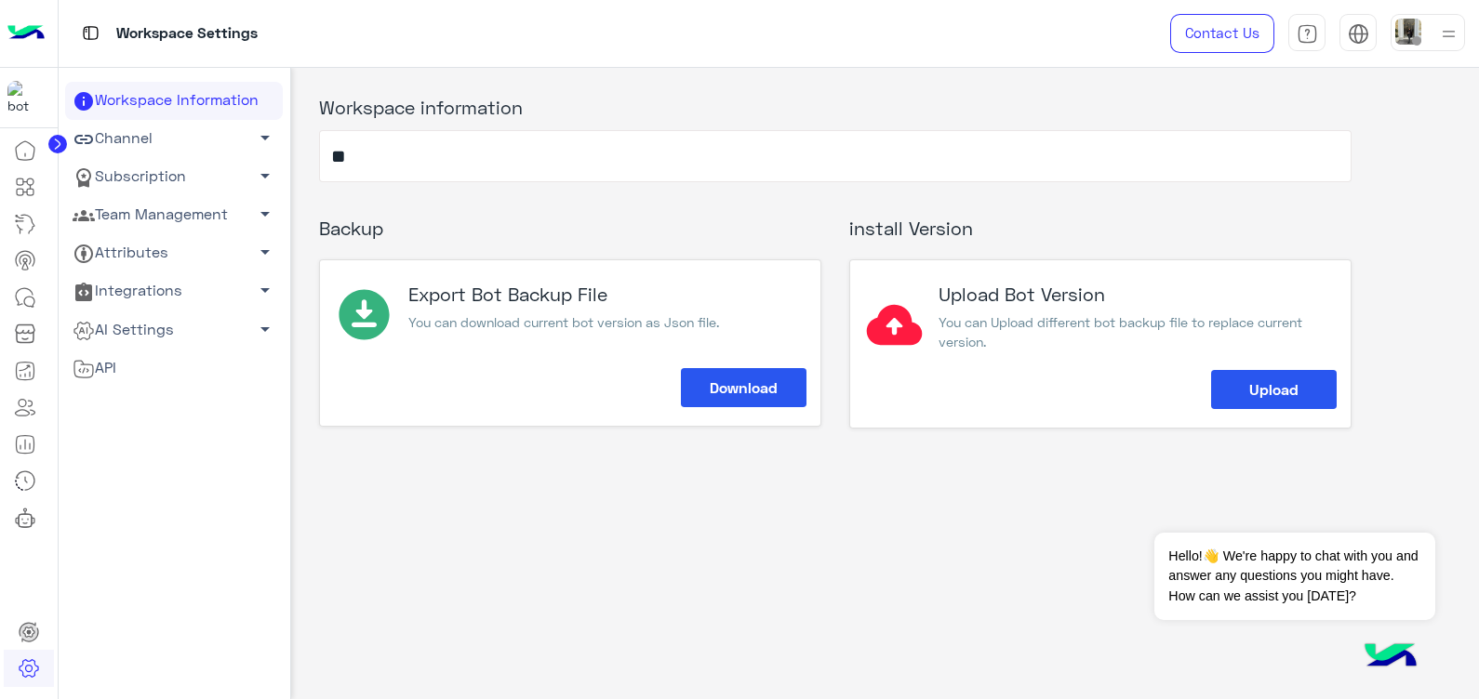
click at [204, 172] on link "Subscription arrow_drop_down" at bounding box center [174, 177] width 218 height 38
